Goal: Navigation & Orientation: Find specific page/section

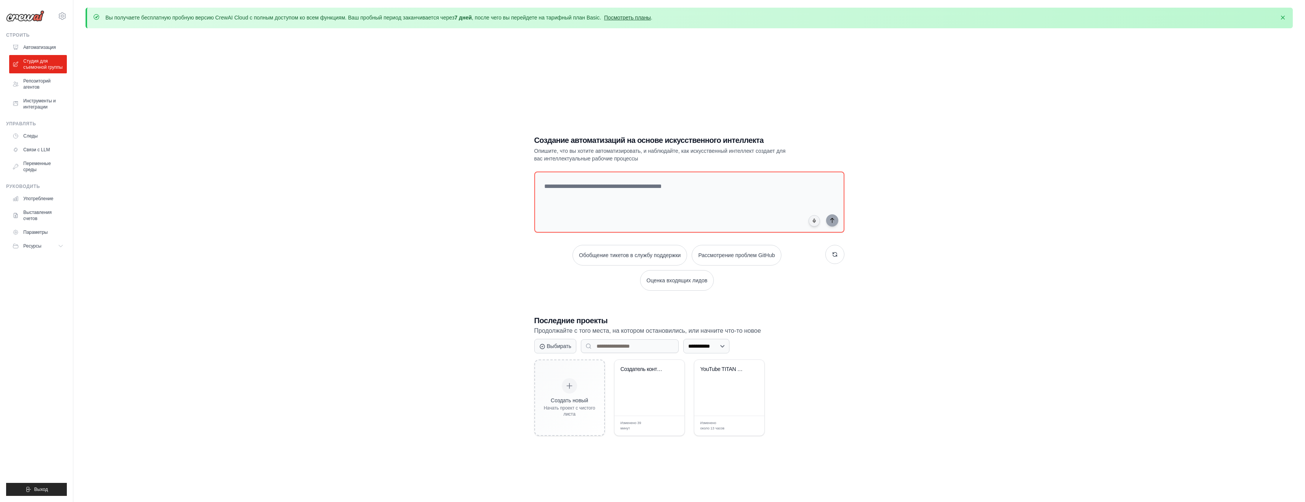
click at [620, 19] on link "Посмотреть планы" at bounding box center [627, 18] width 47 height 6
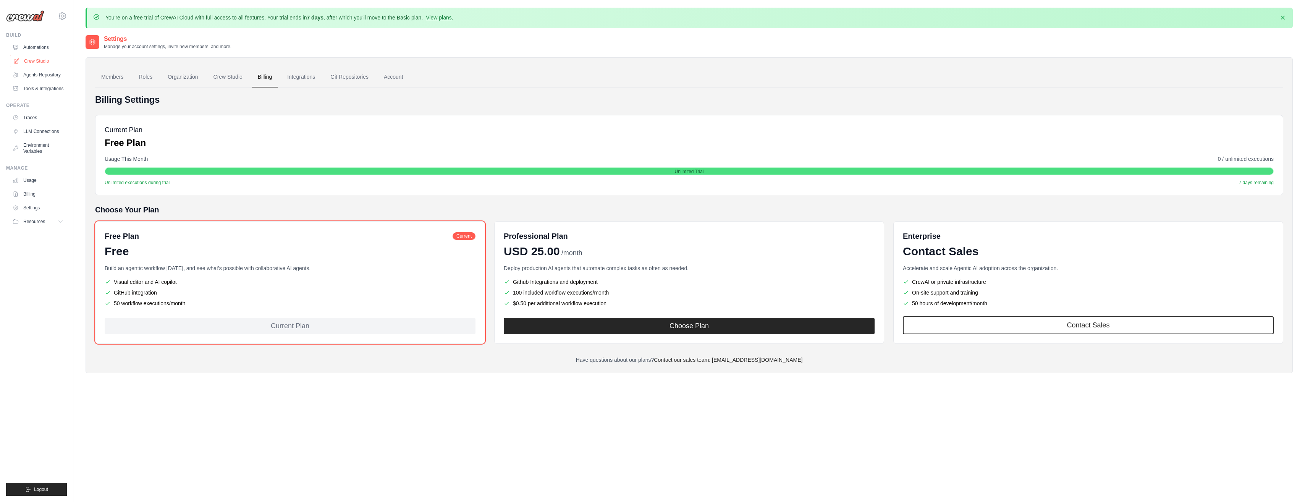
click at [39, 60] on link "Crew Studio" at bounding box center [39, 61] width 58 height 12
